Goal: Entertainment & Leisure: Consume media (video, audio)

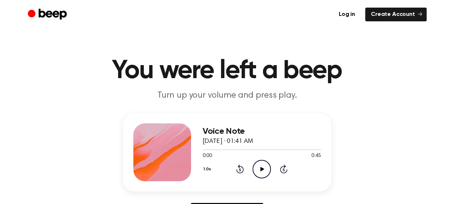
click at [261, 172] on icon "Play Audio" at bounding box center [261, 169] width 18 height 18
click at [259, 165] on icon "Play Audio" at bounding box center [261, 169] width 18 height 18
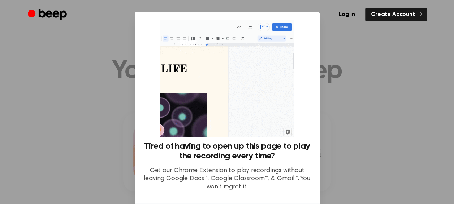
scroll to position [57, 0]
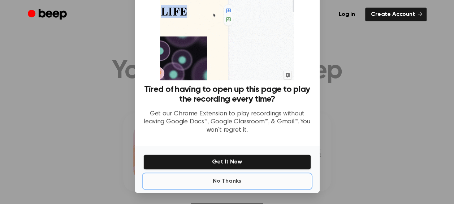
click at [217, 186] on button "No Thanks" at bounding box center [227, 181] width 168 height 14
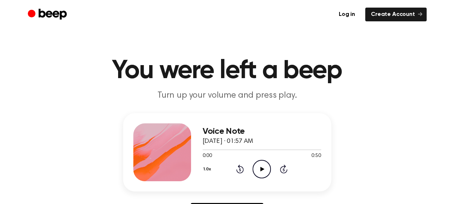
click at [261, 172] on icon "Play Audio" at bounding box center [261, 169] width 18 height 18
